Goal: Task Accomplishment & Management: Use online tool/utility

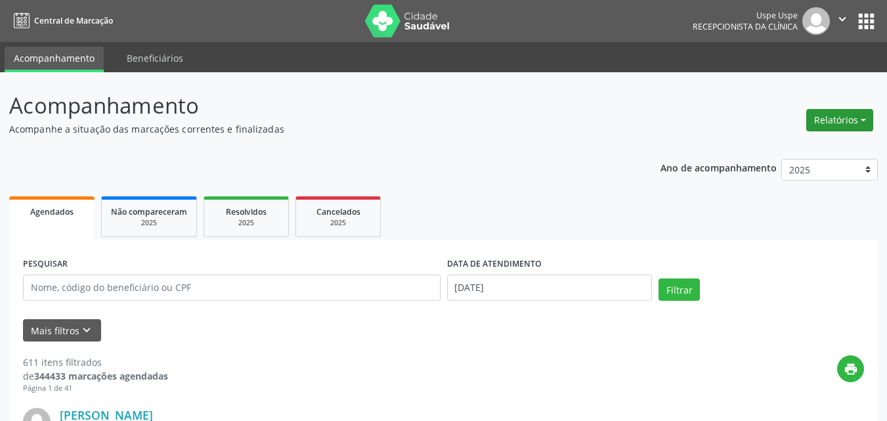
click at [862, 120] on button "Relatórios" at bounding box center [839, 120] width 67 height 22
click at [789, 148] on link "Agendamentos" at bounding box center [802, 148] width 141 height 18
select select "8"
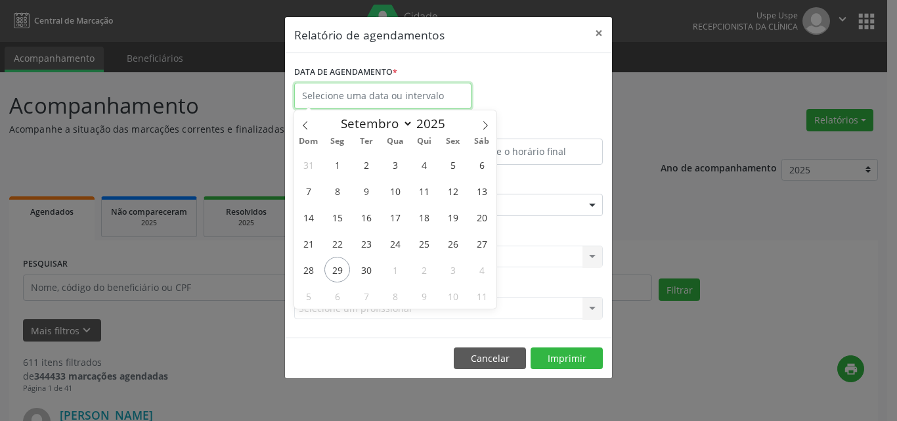
click at [393, 87] on input "text" at bounding box center [382, 96] width 177 height 26
click at [341, 269] on span "29" at bounding box center [337, 270] width 26 height 26
type input "[DATE]"
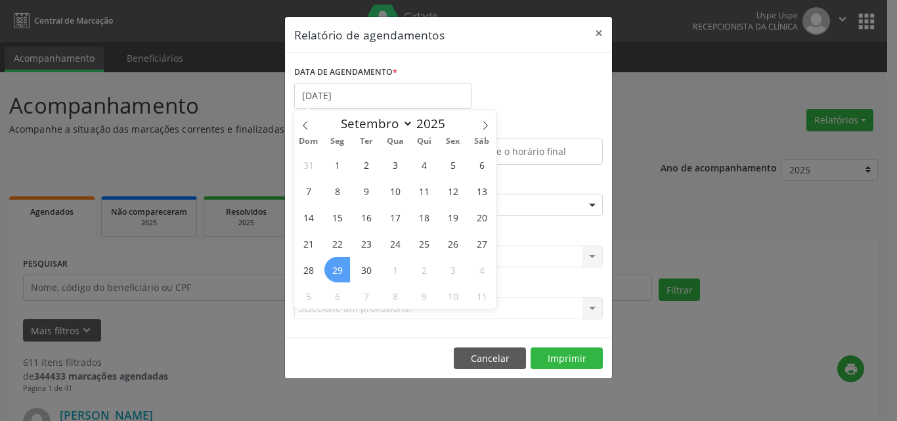
click at [341, 269] on span "29" at bounding box center [337, 270] width 26 height 26
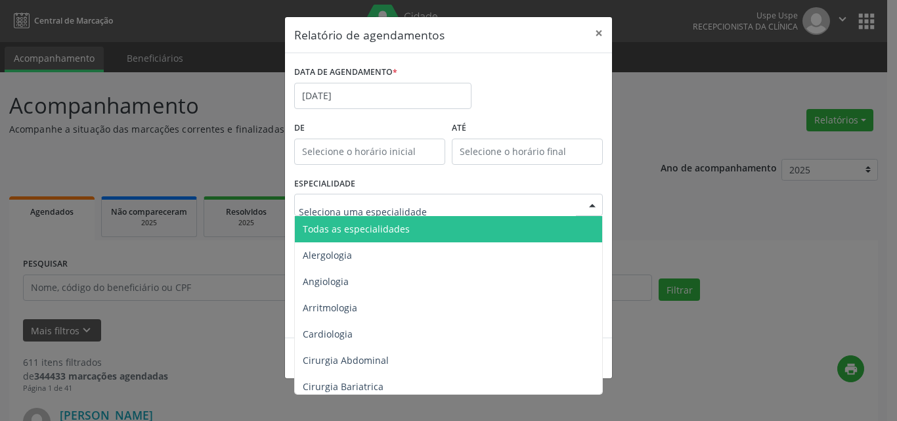
click at [364, 230] on span "Todas as especialidades" at bounding box center [356, 229] width 107 height 12
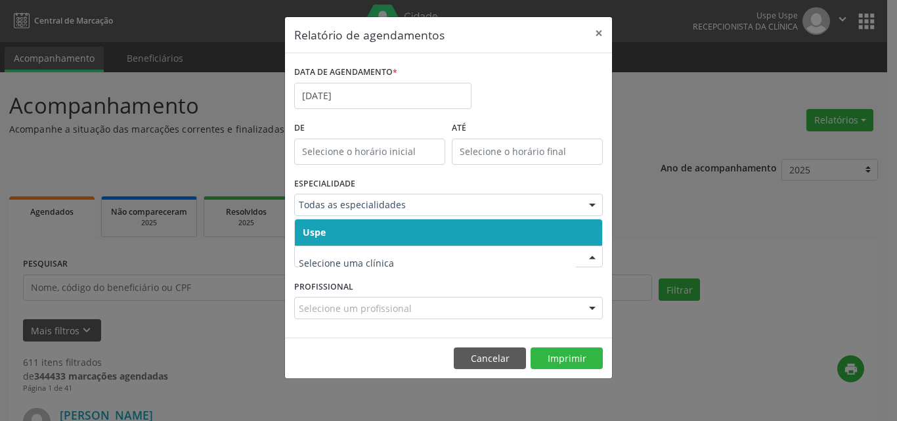
click at [345, 232] on span "Uspe" at bounding box center [448, 232] width 307 height 26
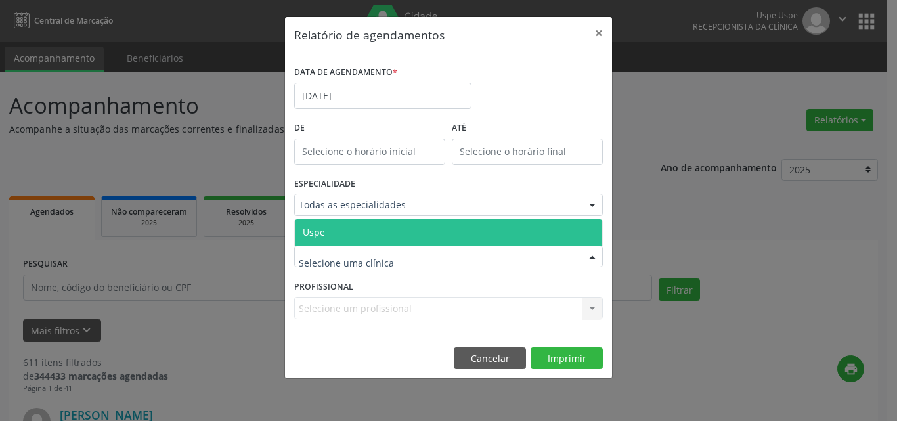
click at [343, 230] on span "Uspe" at bounding box center [448, 232] width 307 height 26
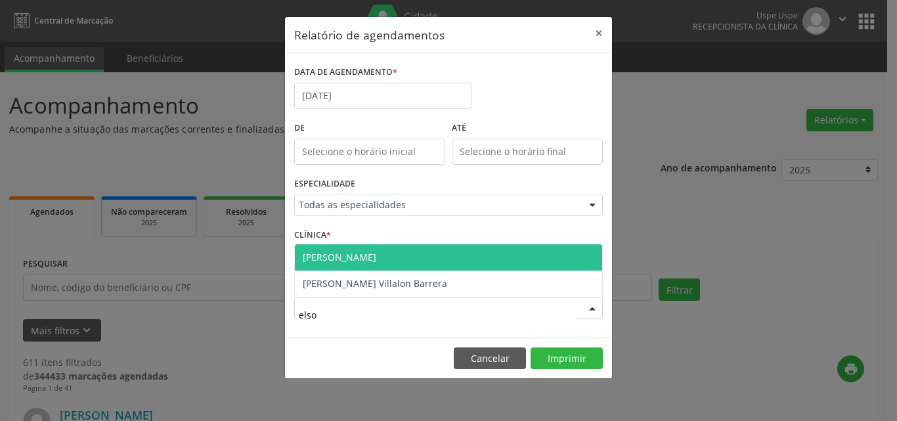
type input "elson"
click at [393, 251] on span "[PERSON_NAME]" at bounding box center [448, 257] width 307 height 26
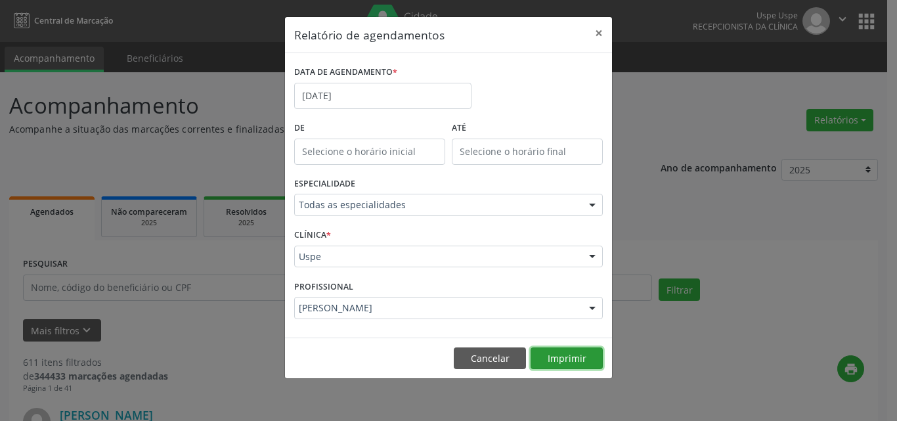
click at [561, 357] on button "Imprimir" at bounding box center [567, 358] width 72 height 22
